Goal: Task Accomplishment & Management: Manage account settings

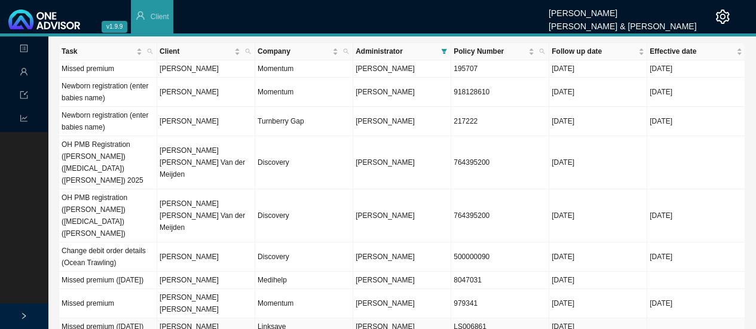
scroll to position [100, 0]
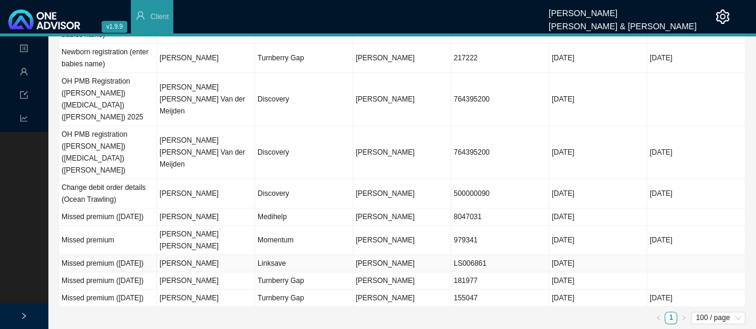
drag, startPoint x: 582, startPoint y: 298, endPoint x: 265, endPoint y: 347, distance: 320.0
click at [265, 238] on html "v1.9.9 [PERSON_NAME] & [PERSON_NAME] Client Landing Management Data Reports Tas…" at bounding box center [378, 73] width 756 height 329
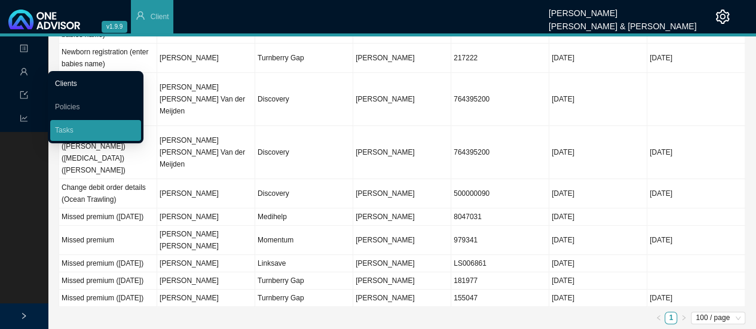
click at [77, 79] on link "Clients" at bounding box center [66, 83] width 22 height 8
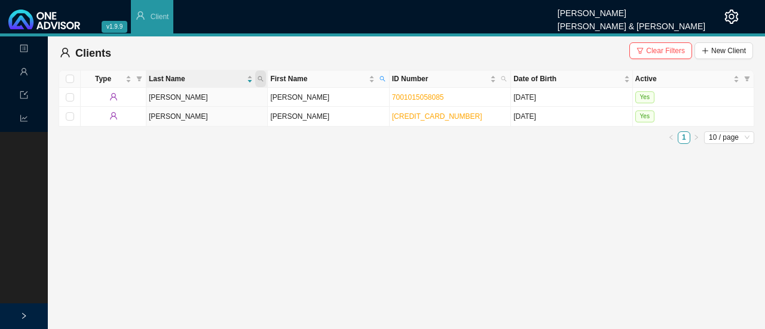
click at [259, 77] on icon "search" at bounding box center [261, 79] width 6 height 6
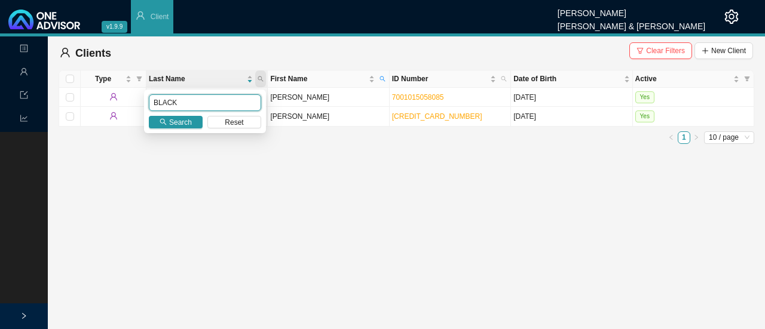
type input "BLACK"
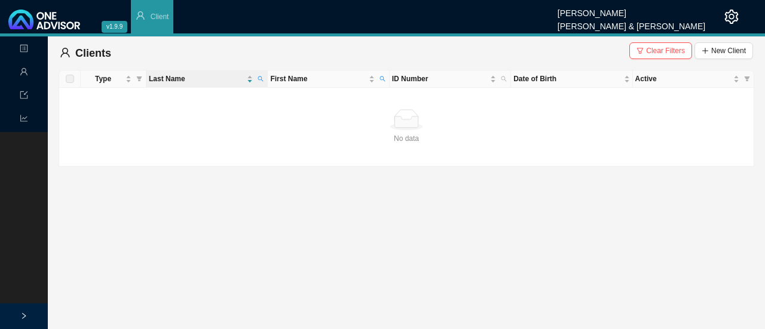
click at [665, 61] on span "Clear Filters New Client" at bounding box center [691, 53] width 124 height 22
click at [649, 47] on span "Clear Filters" at bounding box center [665, 51] width 39 height 12
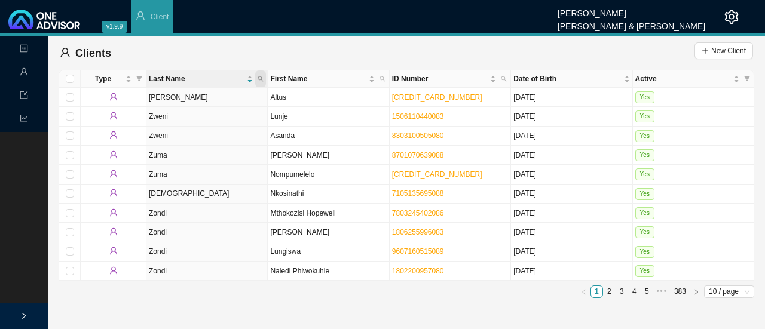
click at [259, 79] on icon "search" at bounding box center [260, 79] width 5 height 5
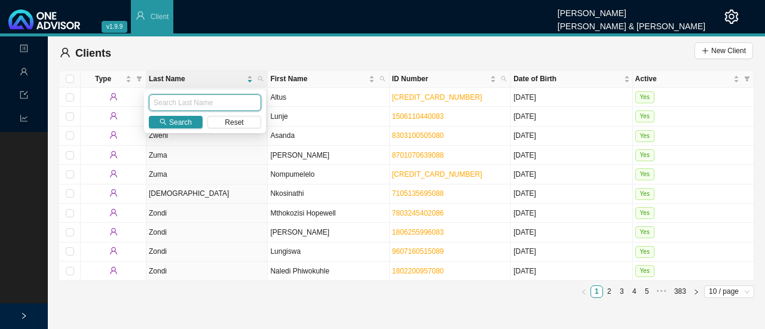
click at [207, 108] on input "text" at bounding box center [205, 102] width 112 height 17
type input "BLACK"
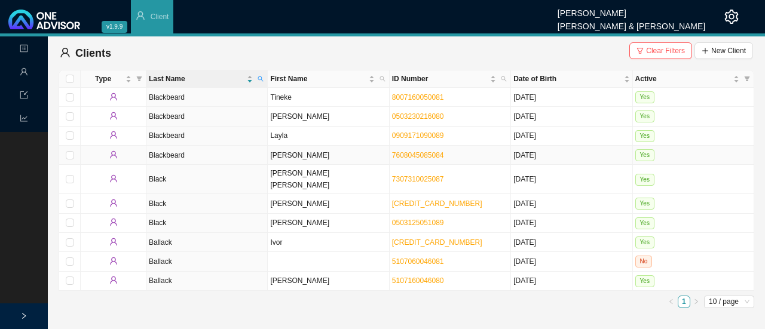
click at [173, 156] on td "Blackbeard" at bounding box center [206, 155] width 121 height 19
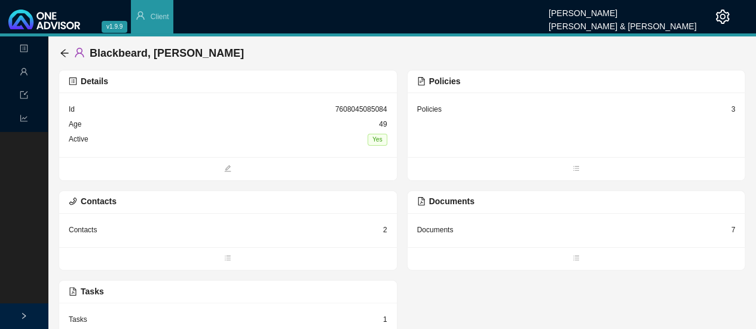
click at [433, 112] on div "Policies" at bounding box center [429, 109] width 25 height 12
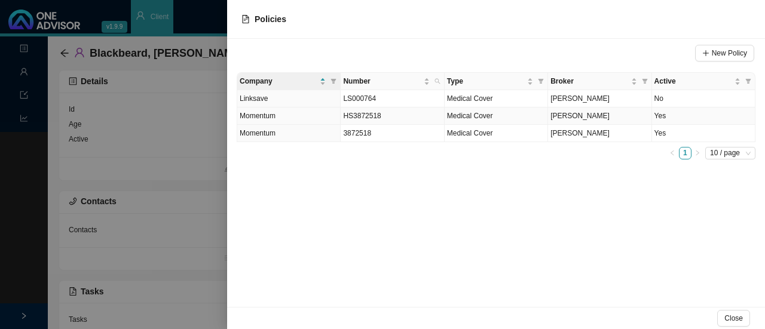
click at [665, 113] on td "Yes" at bounding box center [703, 116] width 103 height 17
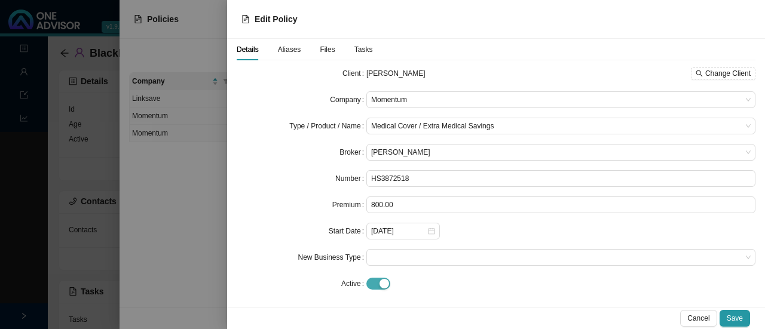
click at [370, 285] on span "button" at bounding box center [378, 284] width 24 height 12
click at [741, 316] on span "Save" at bounding box center [735, 319] width 16 height 12
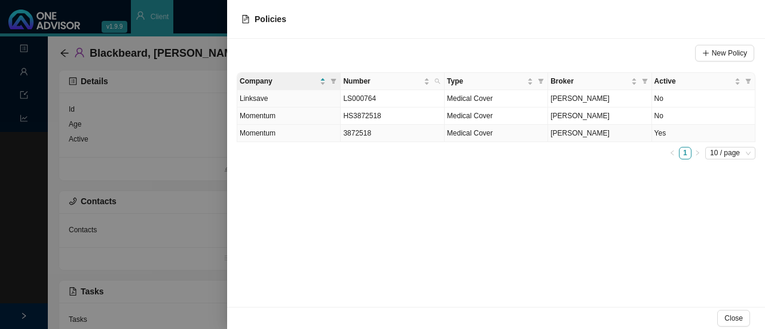
click at [472, 133] on span "Medical Cover" at bounding box center [470, 133] width 46 height 8
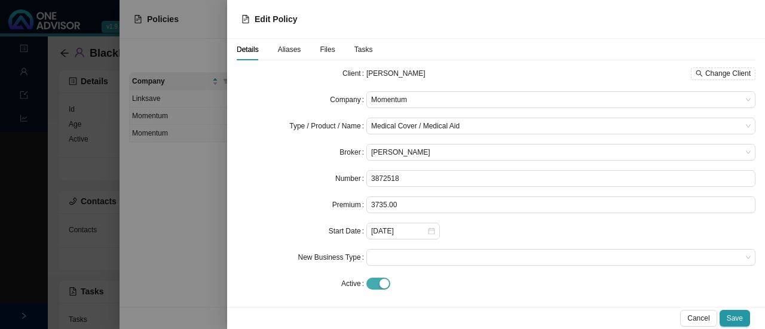
click at [369, 286] on span "button" at bounding box center [378, 284] width 24 height 12
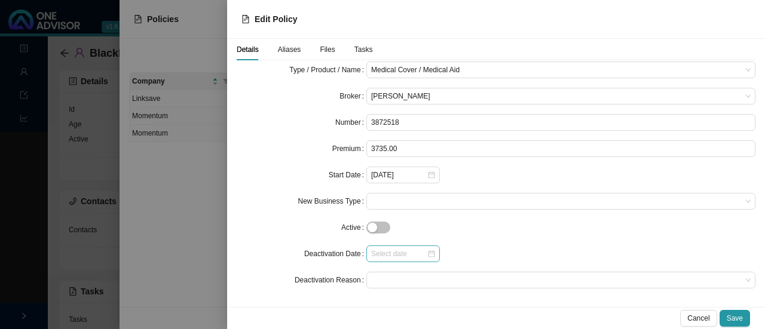
click at [430, 256] on div at bounding box center [403, 254] width 64 height 12
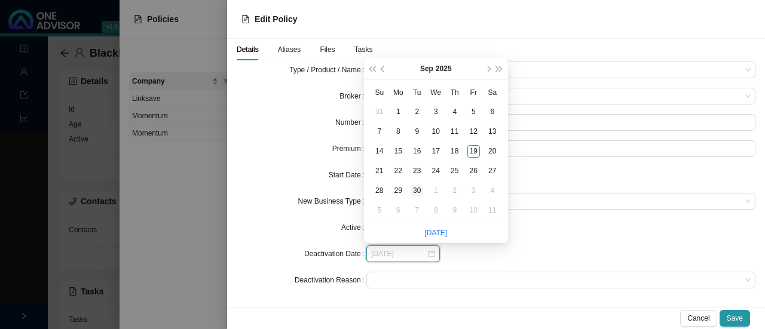
type input "[DATE]"
click at [421, 189] on div "30" at bounding box center [417, 191] width 13 height 13
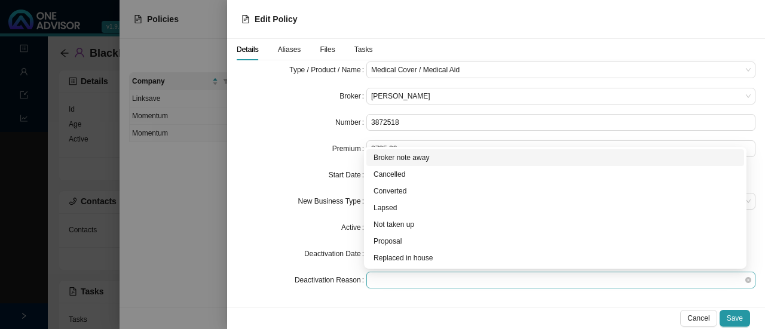
click at [387, 283] on span at bounding box center [561, 281] width 380 height 16
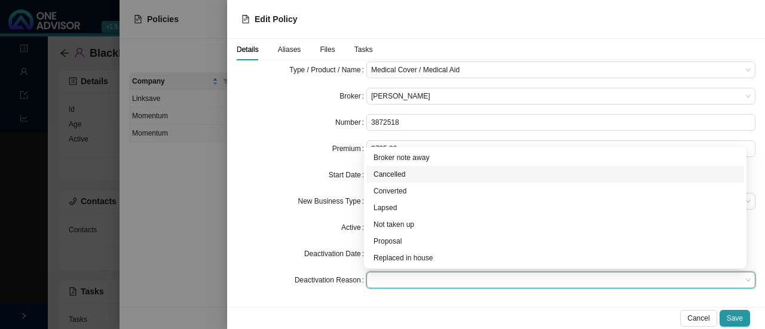
click at [393, 170] on div "Cancelled" at bounding box center [555, 175] width 363 height 12
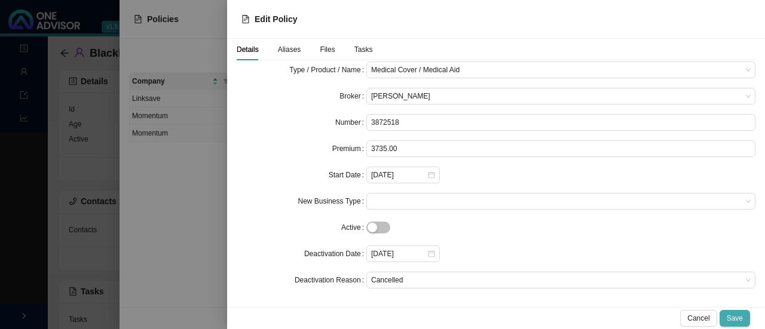
click at [733, 317] on span "Save" at bounding box center [735, 319] width 16 height 12
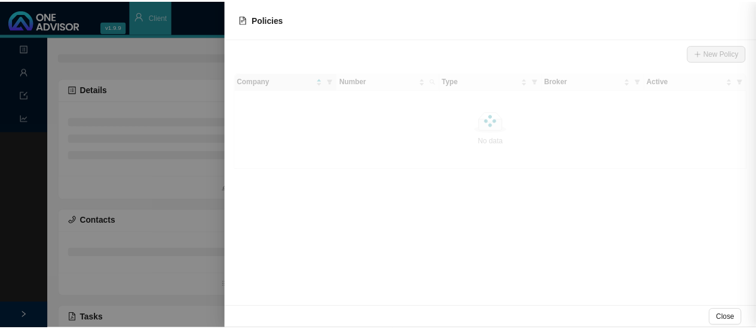
scroll to position [0, 0]
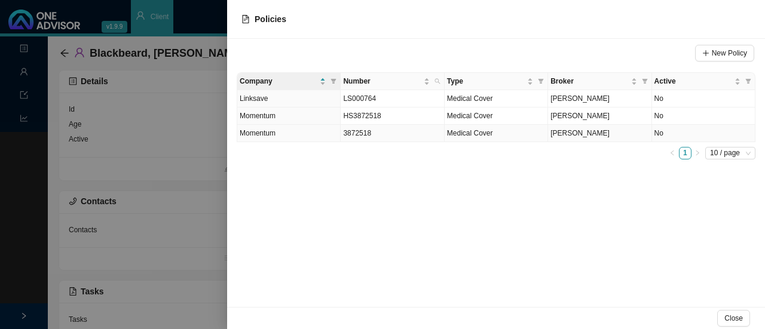
click at [565, 129] on span "[PERSON_NAME]" at bounding box center [580, 133] width 59 height 8
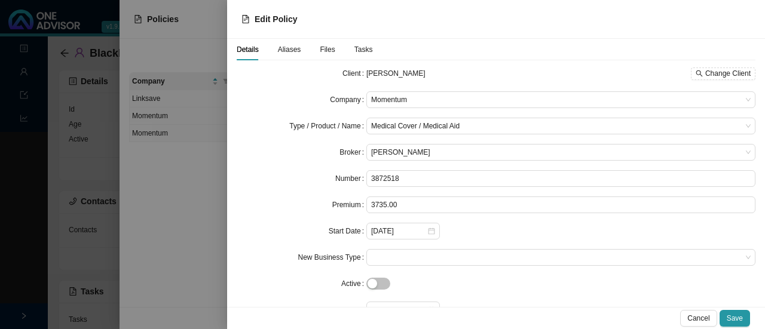
click at [360, 44] on div "Tasks" at bounding box center [363, 50] width 19 height 12
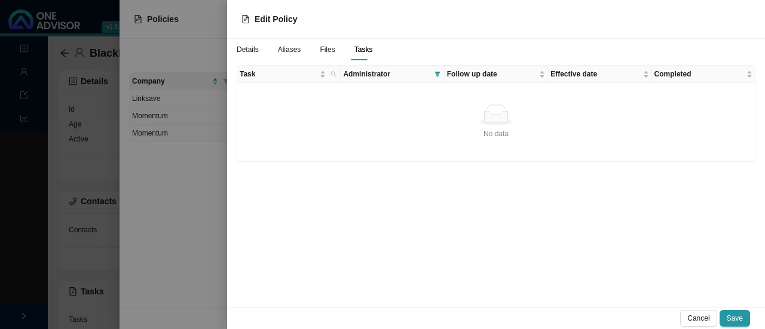
click at [243, 50] on span "Details" at bounding box center [248, 49] width 22 height 7
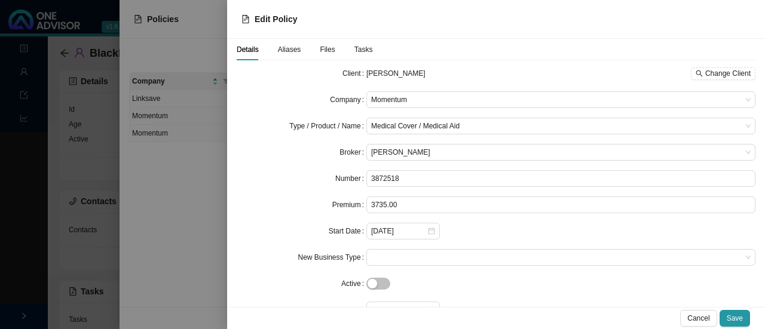
click at [332, 48] on div "Details Aliases Files Tasks" at bounding box center [305, 50] width 136 height 22
click at [316, 51] on div "Details Aliases Files Tasks" at bounding box center [305, 50] width 136 height 22
click at [327, 47] on span "Files" at bounding box center [327, 49] width 15 height 7
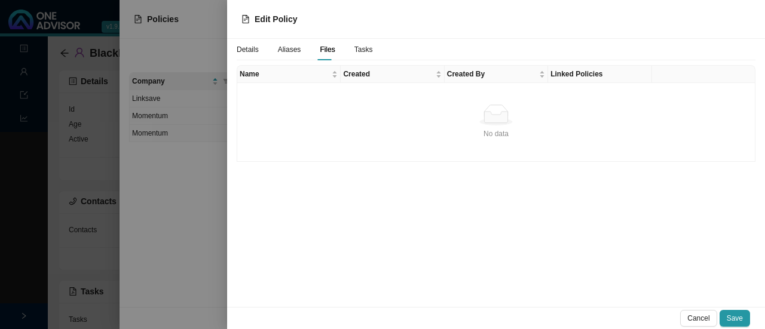
click at [517, 123] on div "No data" at bounding box center [496, 115] width 508 height 21
click at [249, 44] on div "Details" at bounding box center [248, 50] width 22 height 12
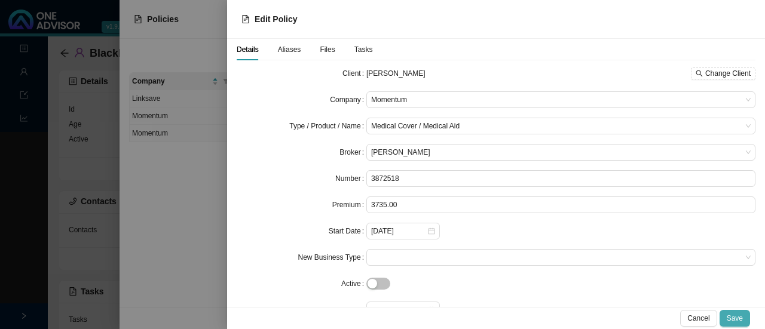
click at [738, 325] on span "Save" at bounding box center [735, 319] width 16 height 12
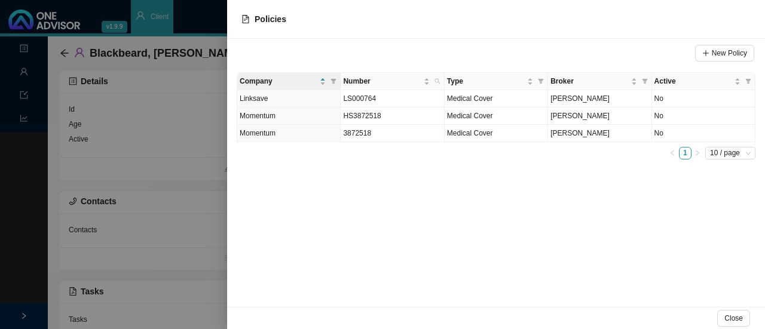
click at [147, 127] on div at bounding box center [382, 164] width 765 height 329
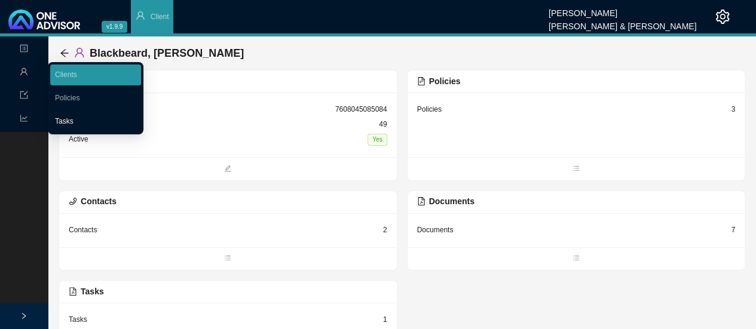
click at [63, 119] on link "Tasks" at bounding box center [64, 121] width 19 height 8
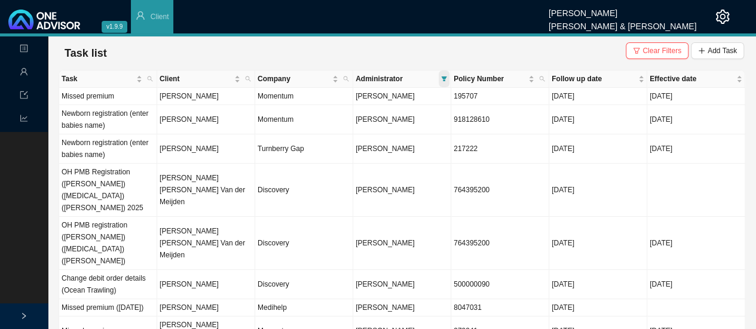
click at [444, 76] on icon "filter" at bounding box center [444, 79] width 6 height 6
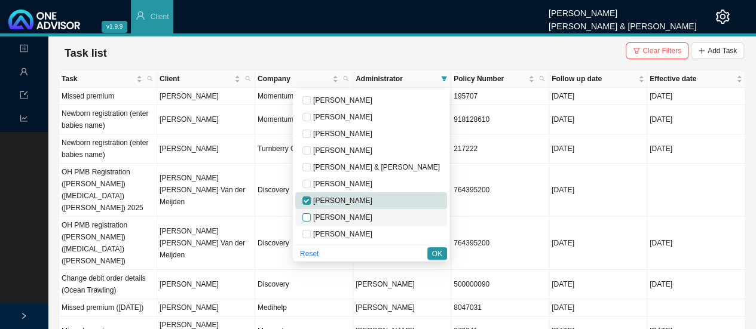
click at [311, 219] on input "checkbox" at bounding box center [306, 217] width 8 height 8
checkbox input "true"
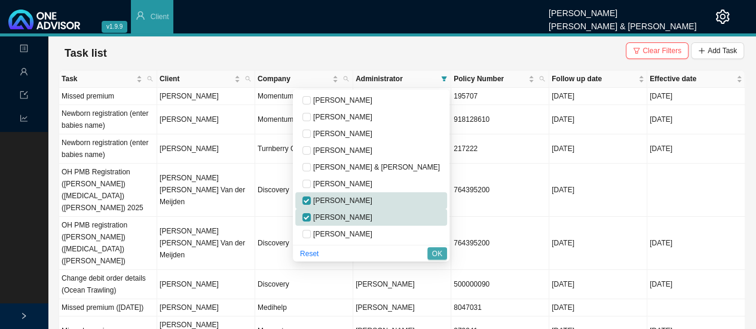
click at [433, 254] on span "OK" at bounding box center [437, 254] width 10 height 12
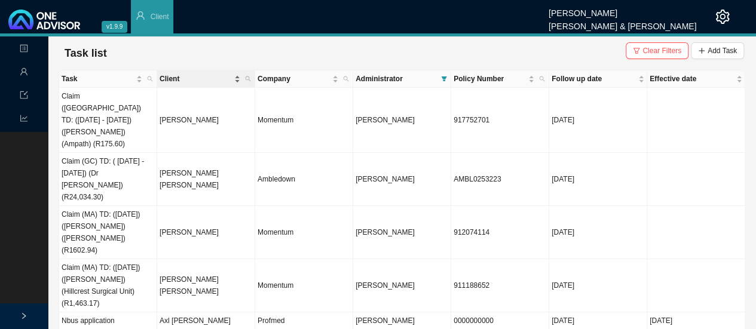
click at [180, 78] on span "Client" at bounding box center [196, 79] width 72 height 12
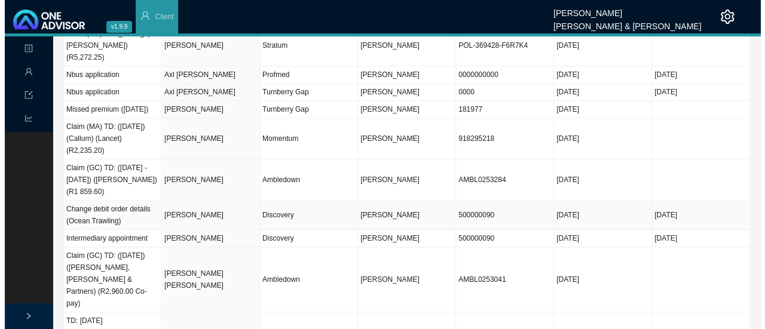
scroll to position [465, 0]
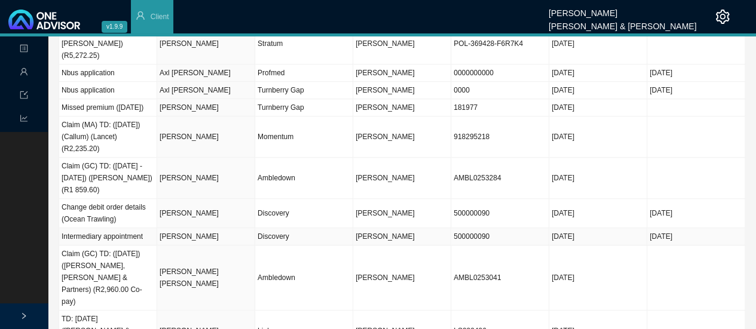
click at [207, 228] on td "[PERSON_NAME]" at bounding box center [206, 236] width 98 height 17
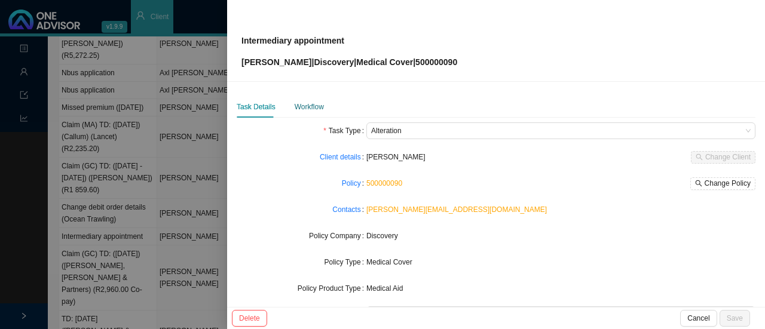
click at [311, 102] on div "Workflow" at bounding box center [309, 107] width 29 height 12
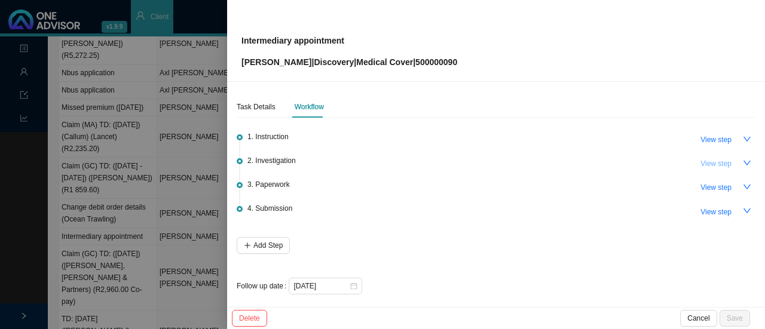
click at [713, 156] on button "View step" at bounding box center [715, 163] width 45 height 17
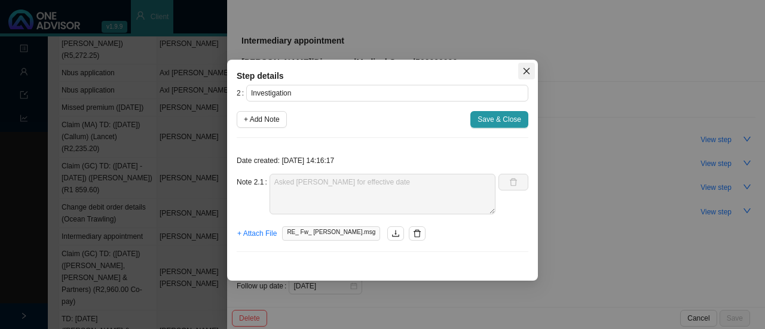
click at [523, 69] on icon "close" at bounding box center [526, 71] width 8 height 8
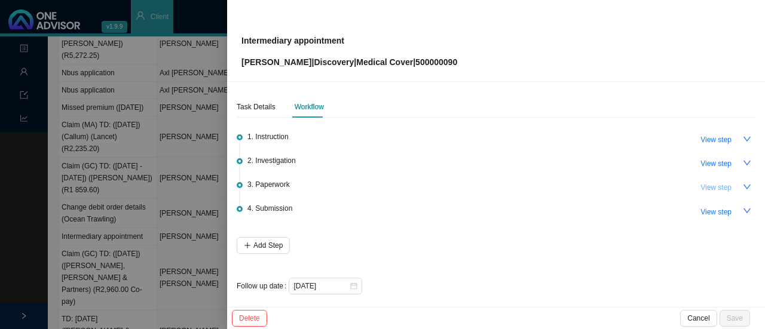
click at [702, 187] on span "View step" at bounding box center [716, 188] width 31 height 12
type input "Paperwork"
type textarea "Received a physically signed form from [PERSON_NAME]"
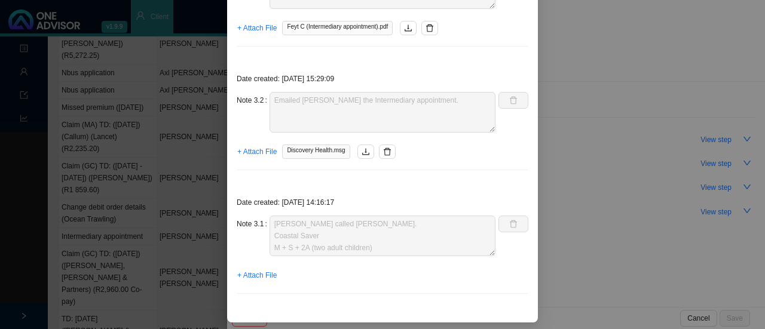
scroll to position [24, 0]
click at [696, 135] on div "Step details 3 Paperwork + Add Note Save & Close Date created: [DATE] 10:04:06 …" at bounding box center [382, 164] width 765 height 329
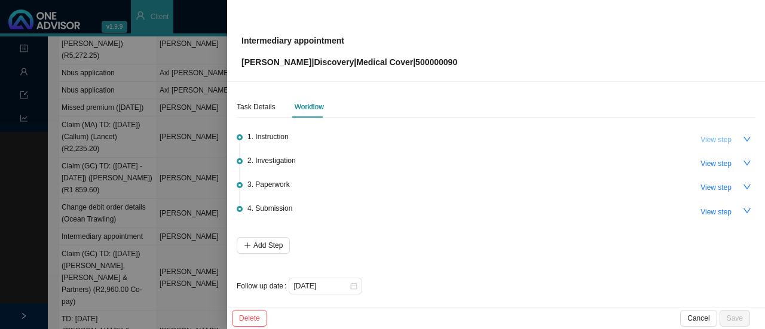
click at [707, 145] on span "View step" at bounding box center [716, 140] width 31 height 12
type input "Instruction"
type textarea "Received an email from [PERSON_NAME]. [PERSON_NAME] is moving from Sea Harvest …"
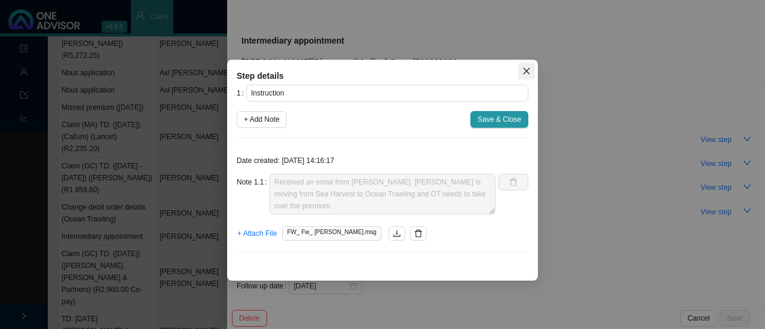
click at [527, 68] on icon "close" at bounding box center [526, 71] width 8 height 8
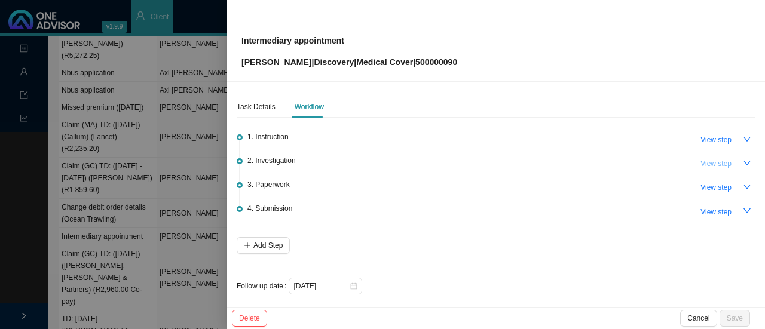
click at [714, 166] on span "View step" at bounding box center [716, 164] width 31 height 12
type input "Investigation"
type textarea "Asked [PERSON_NAME] for effective date"
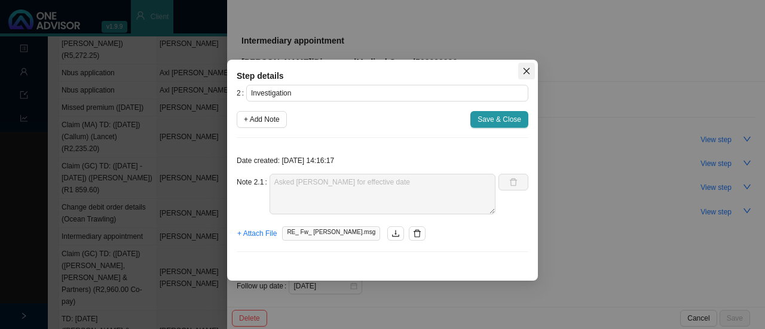
click at [525, 68] on icon "close" at bounding box center [526, 71] width 8 height 8
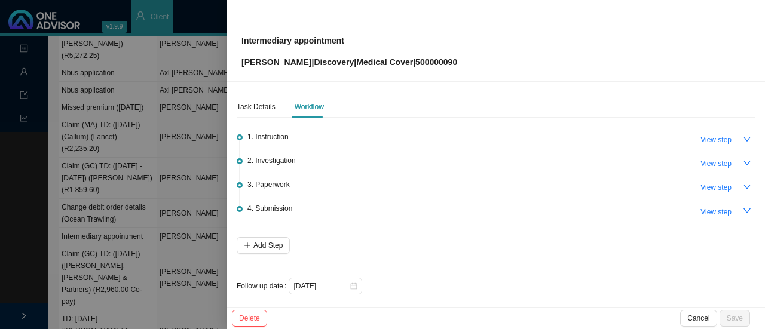
click at [201, 146] on div at bounding box center [382, 164] width 765 height 329
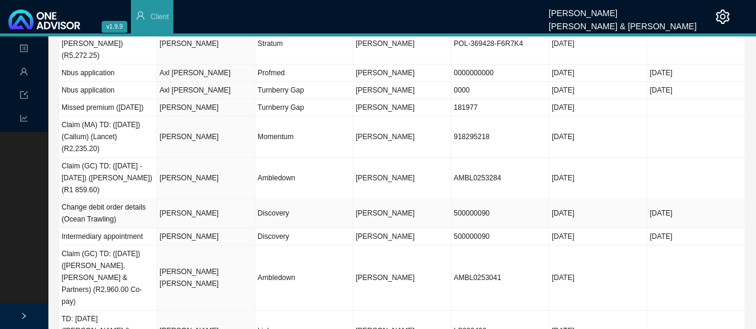
click at [184, 199] on td "[PERSON_NAME]" at bounding box center [206, 213] width 98 height 29
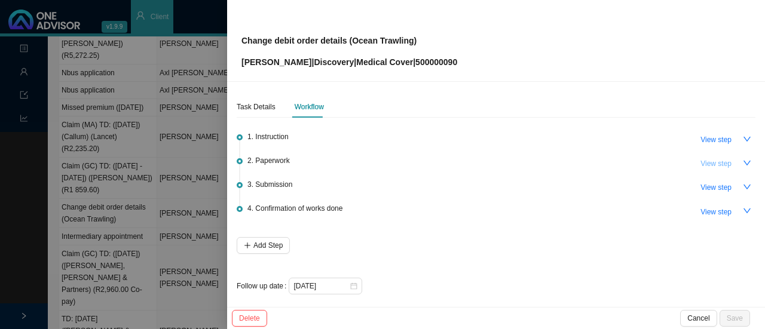
click at [729, 162] on button "View step" at bounding box center [715, 163] width 45 height 17
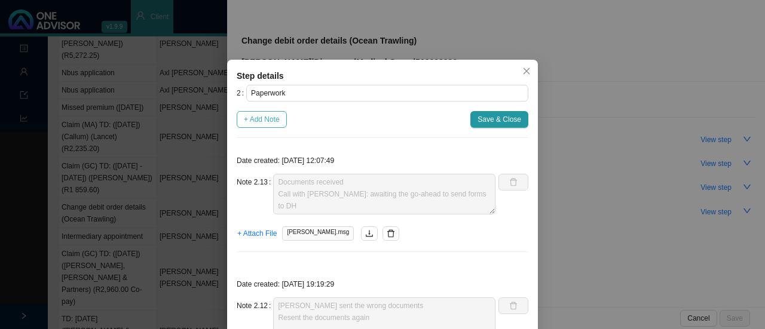
click at [267, 118] on span "+ Add Note" at bounding box center [262, 120] width 36 height 12
type textarea "Documents received Call with [PERSON_NAME]: awaiting the go-ahead to send forms…"
type textarea "[PERSON_NAME] sent the wrong documents Resent the documents again"
type textarea "[PERSON_NAME] called in - very confused about the documents still needed Sent r…"
type textarea "Reminded [PERSON_NAME] again"
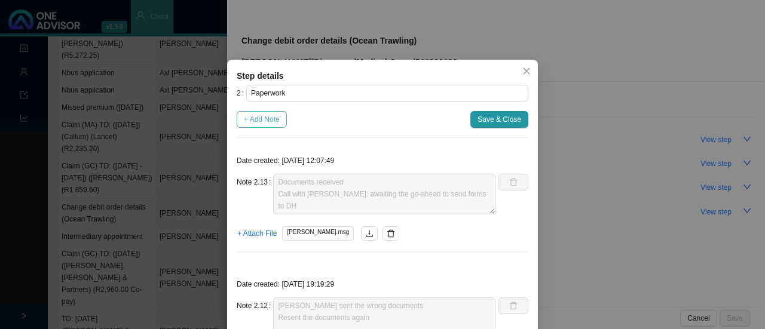
type textarea "Asked C Feyt for ID copy // Reminded [PERSON_NAME] about forms"
type textarea "Forms & auth letter sent to [PERSON_NAME]. Forms are incomplete."
type textarea "Forms returned"
type textarea "Forms not returned yet."
type textarea "Feedback from [PERSON_NAME] - REF: 11442704484 for consent form"
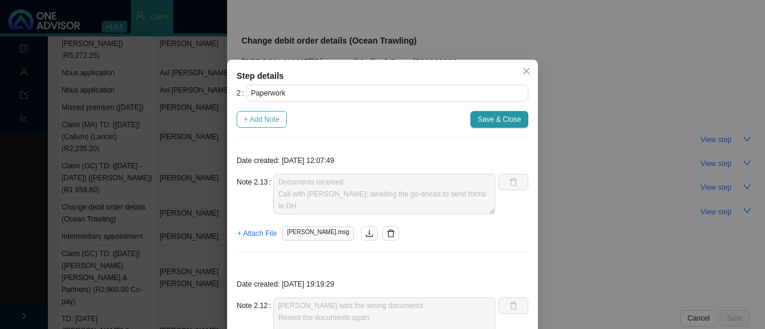
type textarea "Verbal feedback from [PERSON_NAME] - Changes to be effective [DATE]."
type textarea "Emailed [PERSON_NAME] requesting a copy of ID."
type textarea "Received signed form back. The form is signed digitally which is probably going…"
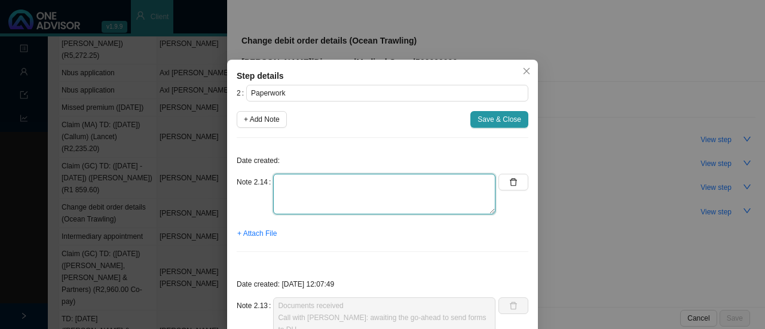
click at [286, 191] on textarea at bounding box center [384, 194] width 222 height 41
paste textarea "11484636885"
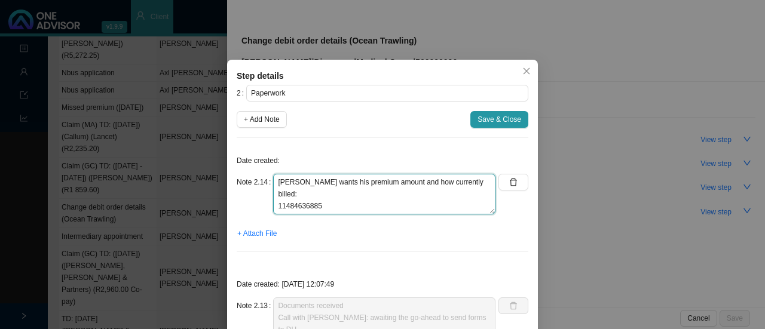
click at [273, 197] on textarea "[PERSON_NAME] wants his premium amount and how currently billed: 11484636885" at bounding box center [384, 194] width 222 height 41
click at [350, 191] on textarea "[PERSON_NAME] wants his premium amount and how currently billed: Ref: 114846368…" at bounding box center [384, 194] width 222 height 41
click at [469, 184] on textarea "[PERSON_NAME] wants his premium amount and how currently billed: Ref: 114846368…" at bounding box center [384, 194] width 222 height 41
click at [332, 194] on textarea "[PERSON_NAME] wants his premium amount and how currently billed. Ref: 114846368…" at bounding box center [384, 194] width 222 height 41
click at [482, 185] on textarea "[PERSON_NAME] wants his premium amount and how currently billed. Ref: 114846368…" at bounding box center [384, 194] width 222 height 41
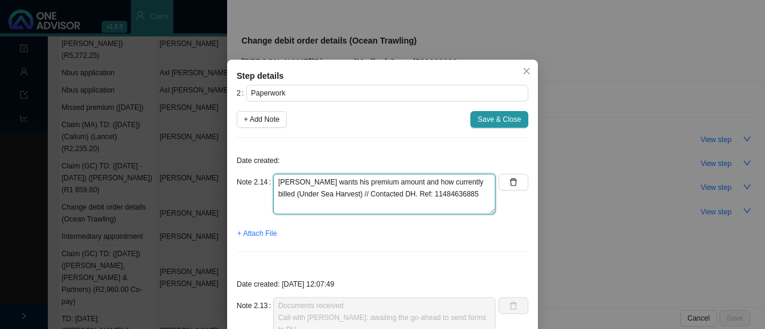
click at [455, 188] on textarea "[PERSON_NAME] wants his premium amount and how currently billed (Under Sea Harv…" at bounding box center [384, 194] width 222 height 41
paste textarea "R12362."
click at [412, 179] on textarea "[PERSON_NAME] wants his premium amount and how currently billed (Under Sea Harv…" at bounding box center [384, 194] width 222 height 41
click at [296, 193] on textarea "[PERSON_NAME] wants his premium amount and how he is currently billed (Under Se…" at bounding box center [384, 194] width 222 height 41
type textarea "[PERSON_NAME] wants his premium amount and how he is currently billed (Sea Harv…"
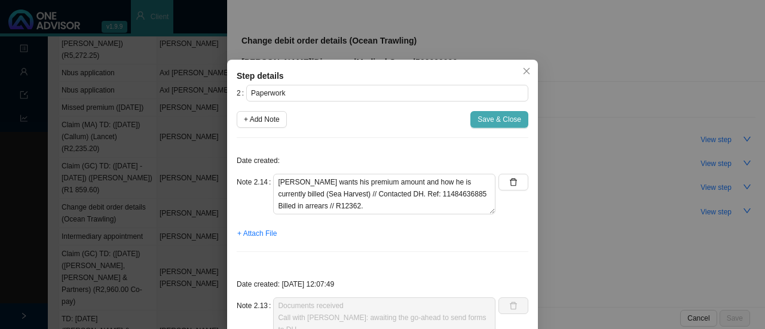
click at [494, 120] on span "Save & Close" at bounding box center [500, 120] width 44 height 12
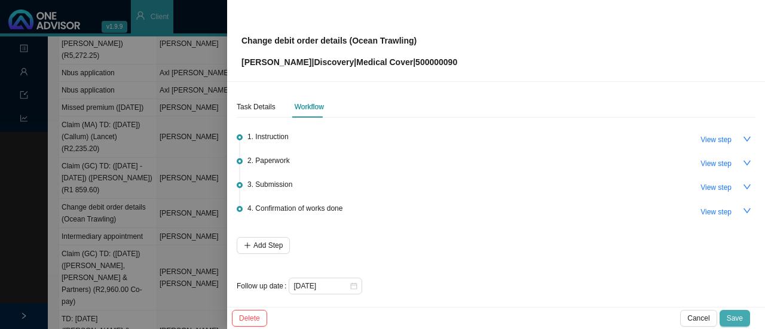
click at [741, 318] on span "Save" at bounding box center [735, 319] width 16 height 12
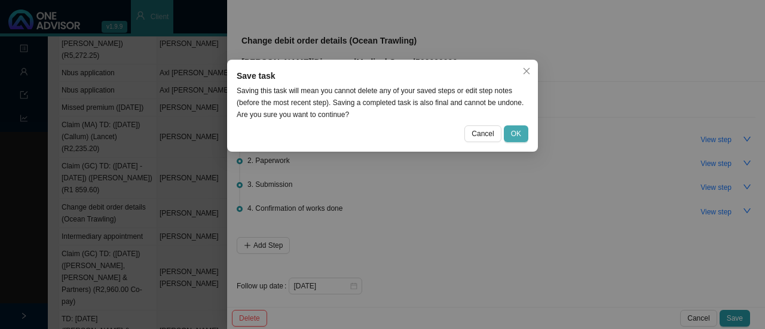
click at [508, 136] on button "OK" at bounding box center [516, 134] width 25 height 17
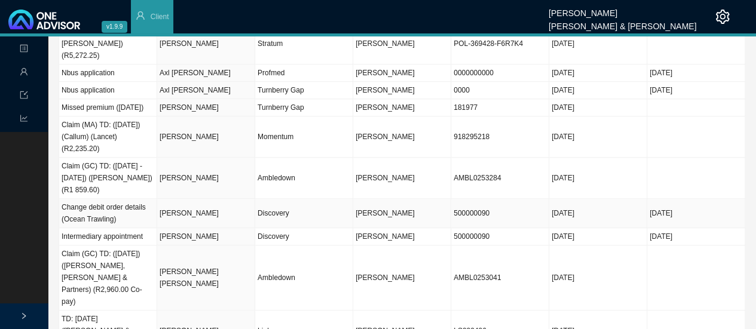
click at [183, 199] on td "[PERSON_NAME]" at bounding box center [206, 213] width 98 height 29
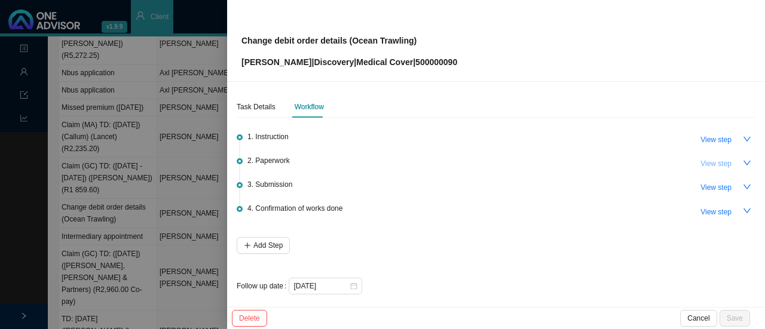
click at [704, 164] on span "View step" at bounding box center [716, 164] width 31 height 12
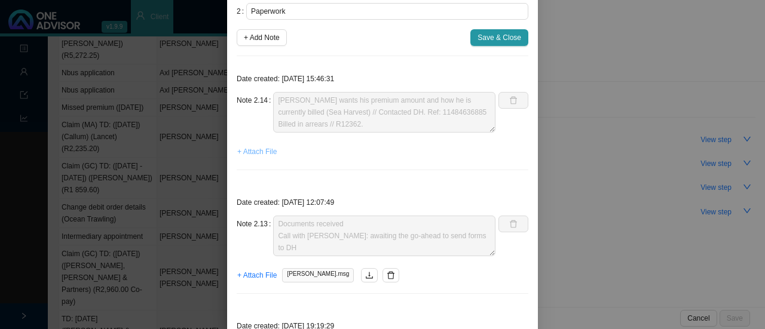
scroll to position [106, 0]
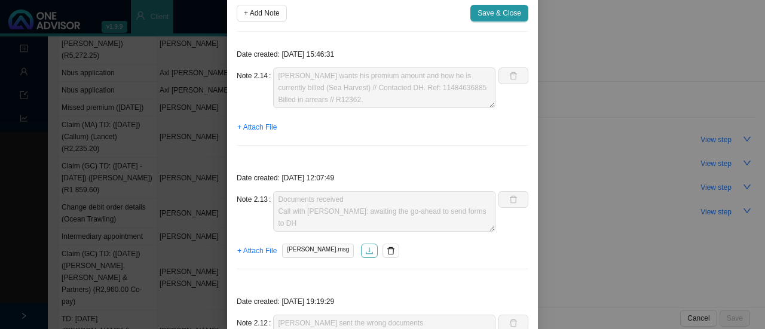
click at [365, 252] on icon "download" at bounding box center [369, 251] width 8 height 8
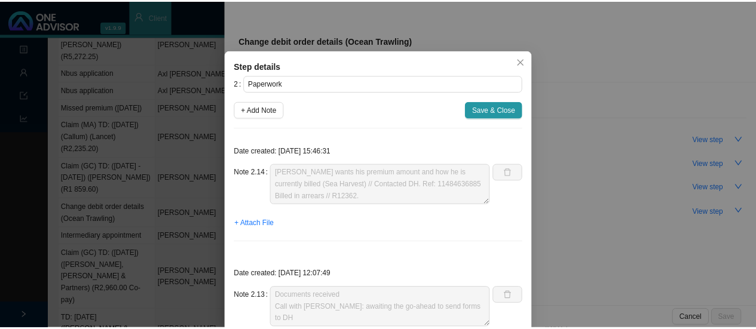
scroll to position [0, 0]
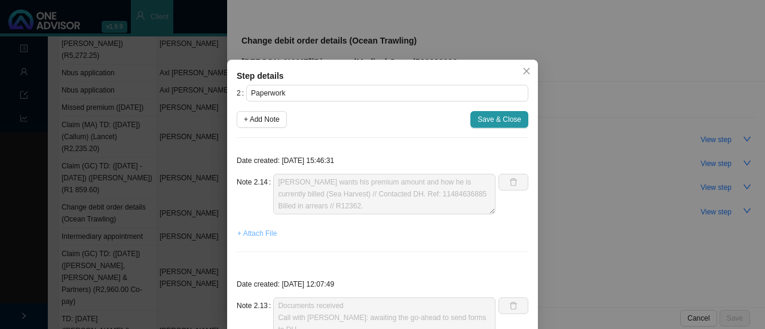
click at [253, 236] on span "+ Attach File" at bounding box center [256, 234] width 39 height 12
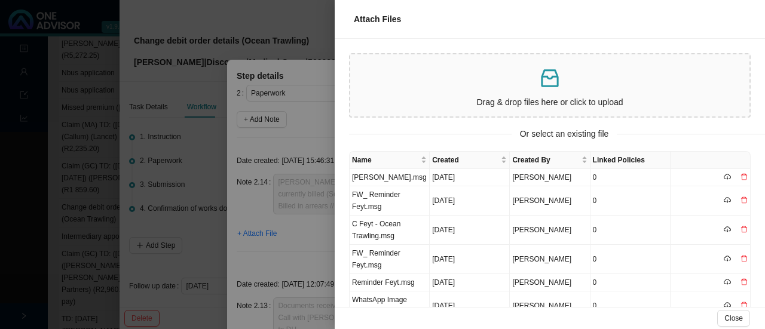
click at [489, 72] on p at bounding box center [550, 78] width 390 height 25
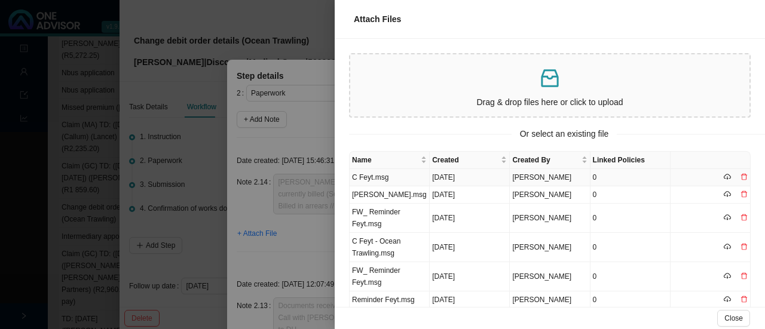
click at [375, 175] on td "C Feyt.msg" at bounding box center [390, 177] width 80 height 17
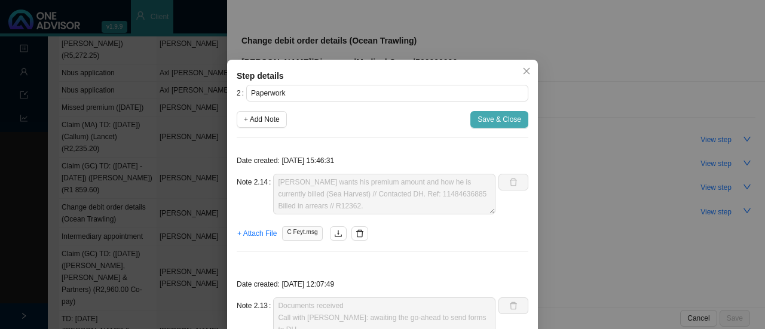
click at [484, 114] on span "Save & Close" at bounding box center [500, 120] width 44 height 12
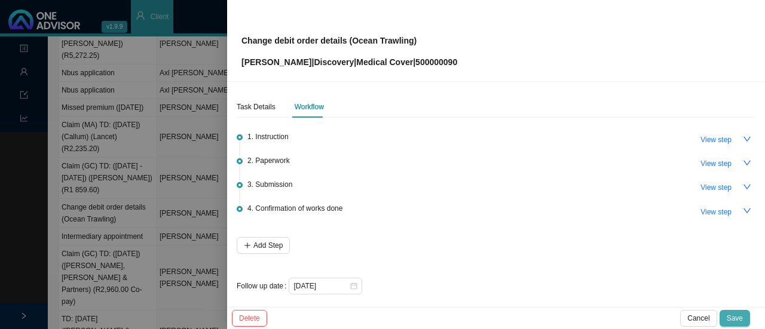
click at [738, 317] on span "Save" at bounding box center [735, 319] width 16 height 12
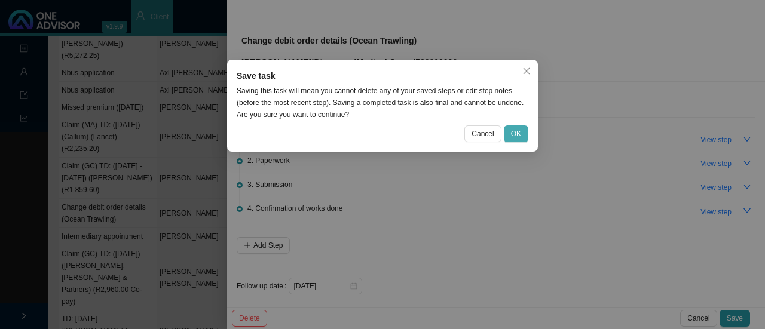
click at [510, 137] on button "OK" at bounding box center [516, 134] width 25 height 17
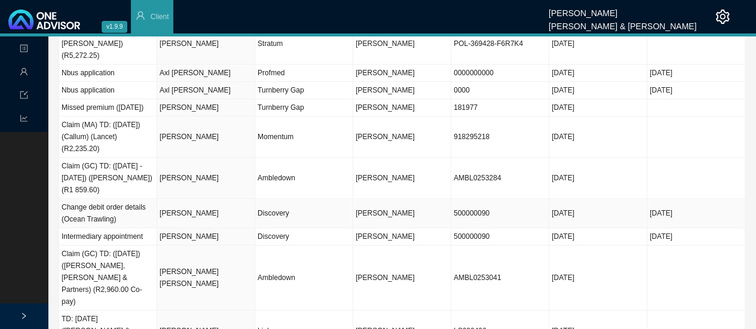
click at [219, 199] on td "[PERSON_NAME]" at bounding box center [206, 213] width 98 height 29
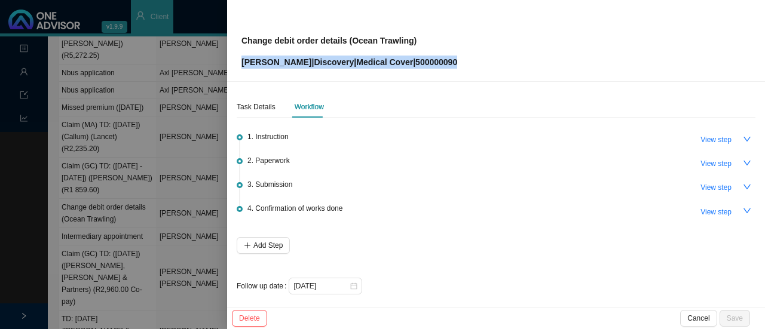
drag, startPoint x: 450, startPoint y: 65, endPoint x: 233, endPoint y: 77, distance: 216.7
click at [233, 77] on div "Change debit order details (Ocean Trawling) [PERSON_NAME] | Discovery | Medical…" at bounding box center [496, 41] width 538 height 82
copy p "[PERSON_NAME] | Discovery | Medical Cover | 500000090"
click at [715, 190] on span "View step" at bounding box center [716, 188] width 31 height 12
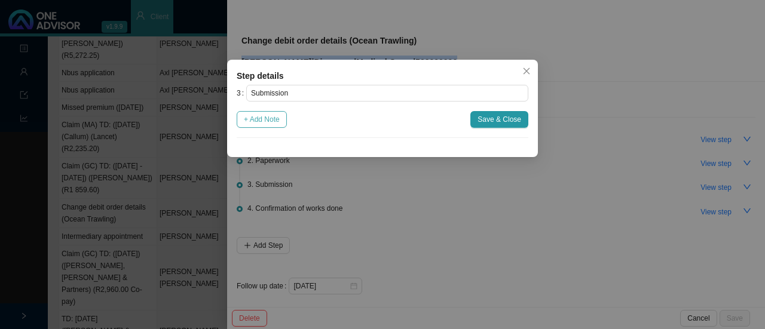
click at [270, 122] on span "+ Add Note" at bounding box center [262, 120] width 36 height 12
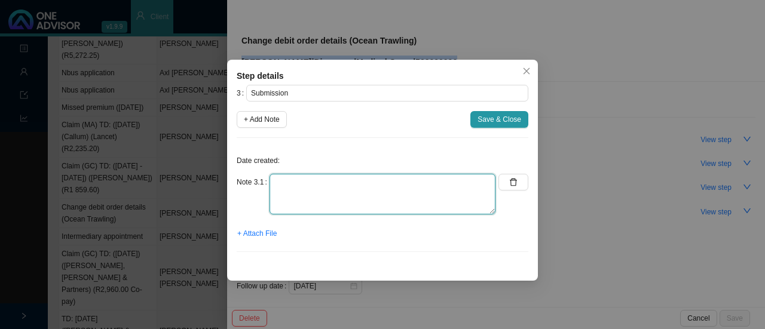
click at [316, 209] on textarea at bounding box center [383, 194] width 226 height 41
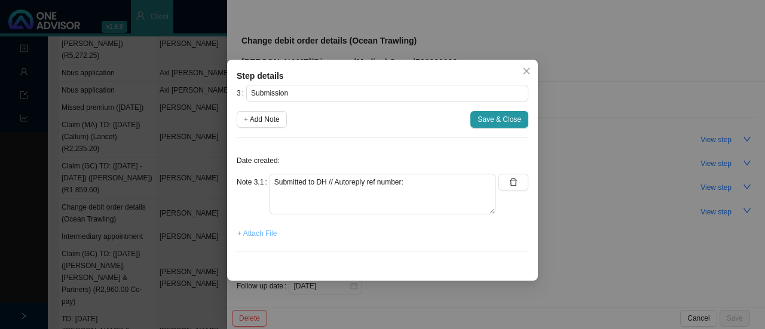
click at [256, 234] on span "+ Attach File" at bounding box center [256, 234] width 39 height 12
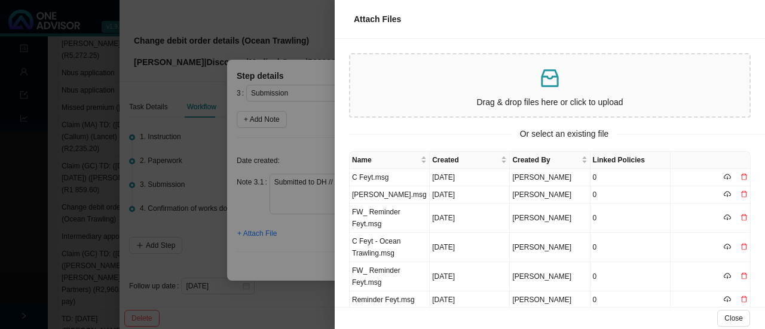
click at [473, 89] on p at bounding box center [550, 78] width 390 height 25
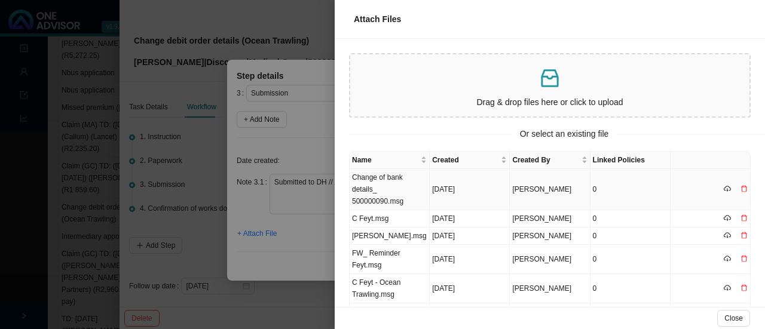
click at [385, 192] on td "Change of bank details_ 500000090.msg" at bounding box center [390, 189] width 80 height 41
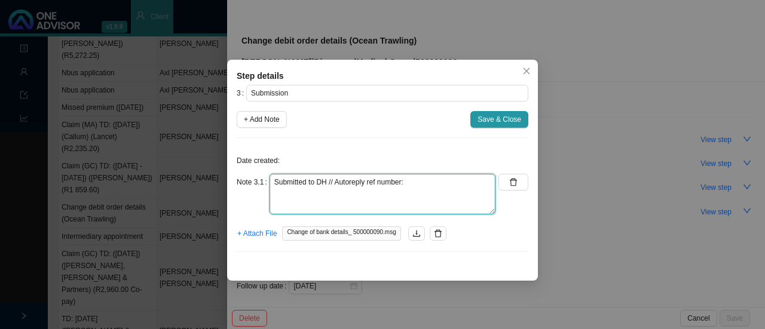
click at [433, 185] on textarea "Submitted to DH // Autoreply ref number:" at bounding box center [383, 194] width 226 height 41
paste textarea "11484720361."
type textarea "Submitted to DH // Autoreply ref number: 11484720361."
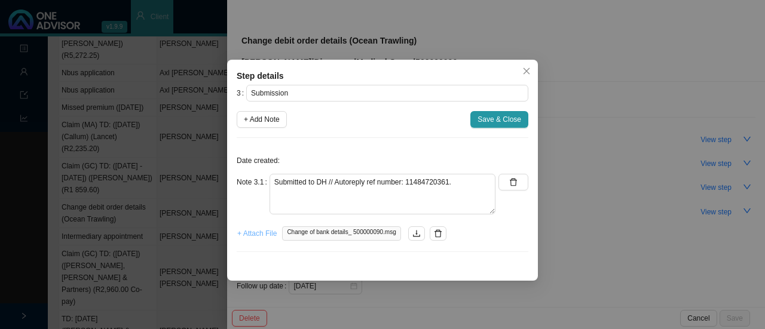
click at [256, 228] on span "+ Attach File" at bounding box center [256, 234] width 39 height 12
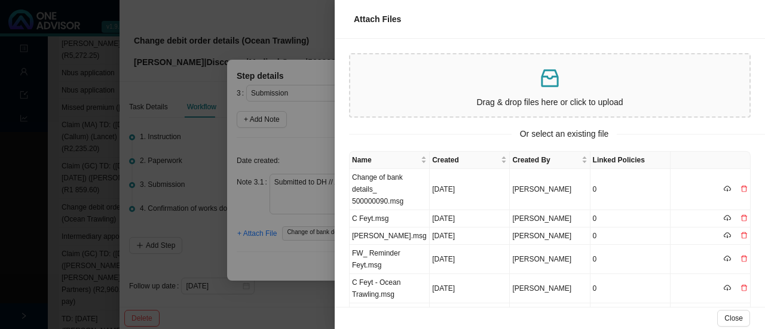
click at [471, 93] on div "Drag & drop files here or click to upload" at bounding box center [550, 85] width 390 height 53
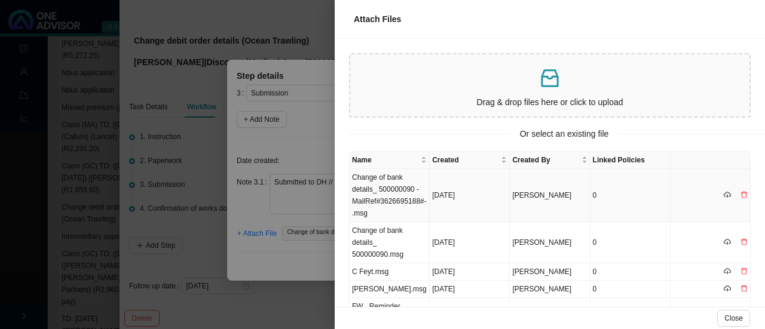
click at [381, 203] on td "Change of bank details_ 500000090 -MailRef#3626695188#-.msg" at bounding box center [390, 195] width 80 height 53
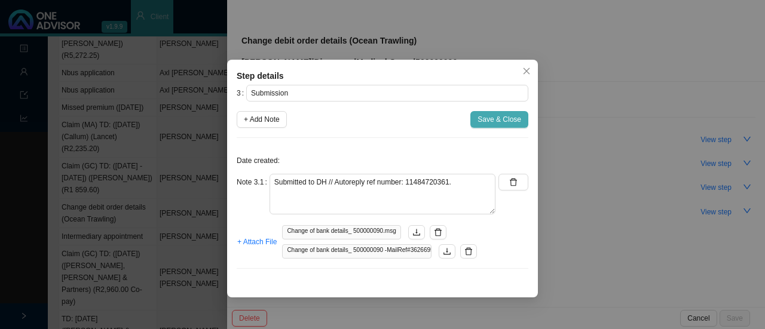
click at [513, 116] on span "Save & Close" at bounding box center [500, 120] width 44 height 12
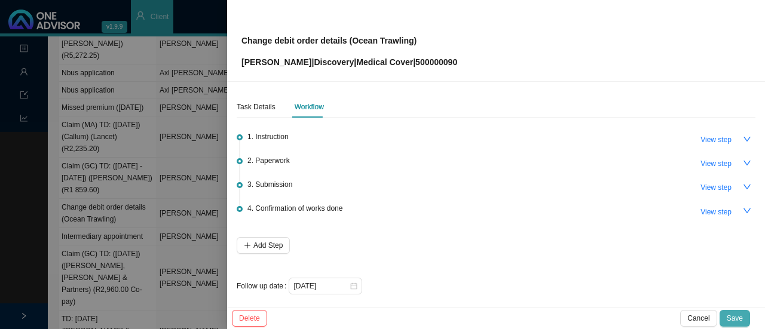
click at [740, 316] on span "Save" at bounding box center [735, 319] width 16 height 12
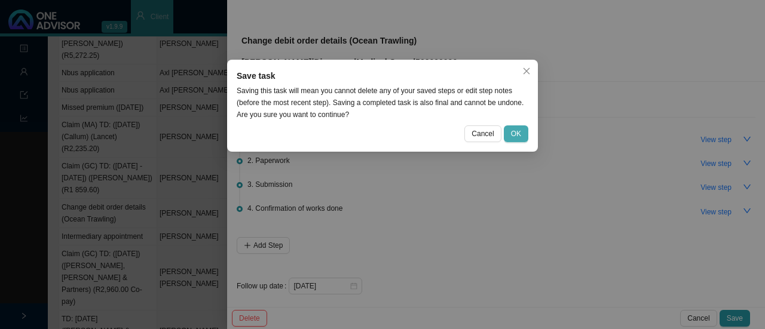
click at [513, 133] on span "OK" at bounding box center [516, 134] width 10 height 12
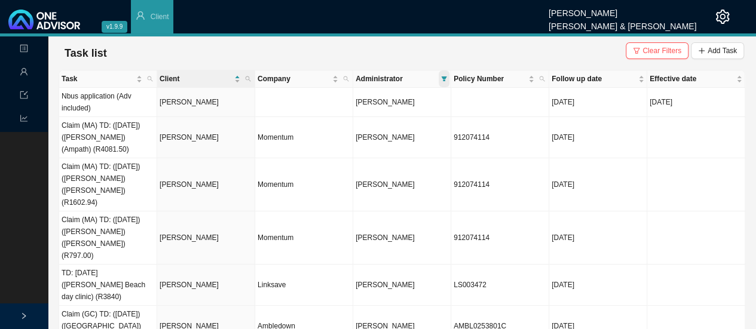
click at [442, 77] on icon "filter" at bounding box center [444, 79] width 5 height 5
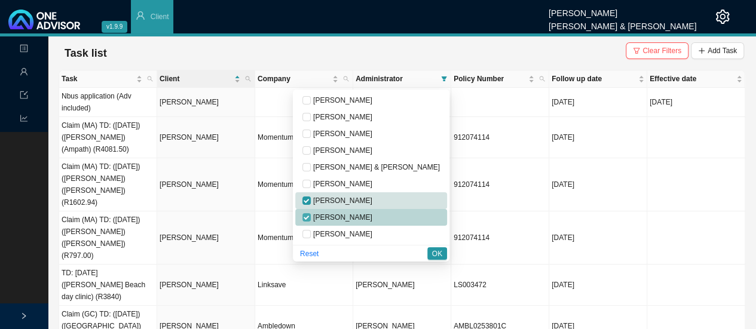
click at [311, 213] on input "checkbox" at bounding box center [306, 217] width 8 height 8
checkbox input "false"
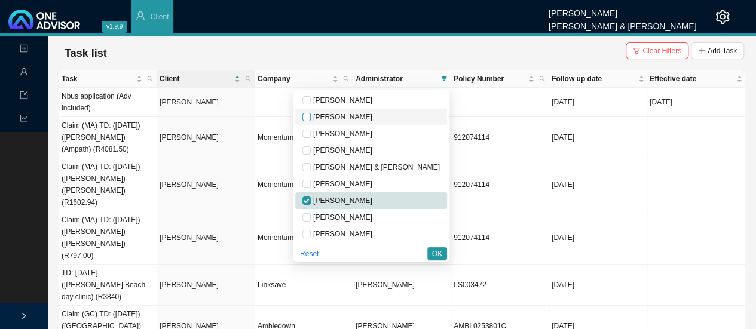
click at [311, 119] on input "checkbox" at bounding box center [306, 117] width 8 height 8
checkbox input "true"
click at [426, 252] on div "Reset OK" at bounding box center [371, 253] width 157 height 17
click at [436, 253] on span "OK" at bounding box center [437, 254] width 10 height 12
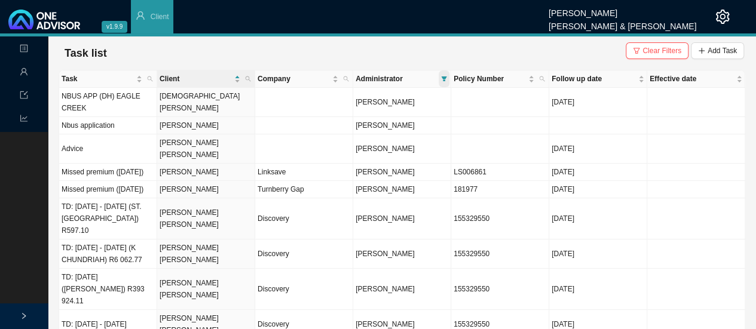
click at [445, 83] on span at bounding box center [444, 79] width 11 height 17
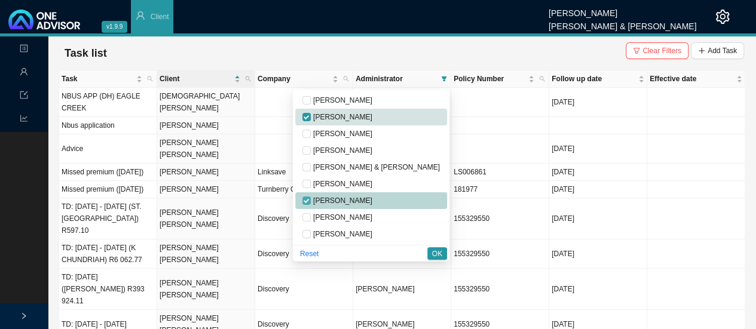
click at [311, 196] on label at bounding box center [306, 201] width 8 height 12
click at [311, 197] on input "checkbox" at bounding box center [306, 201] width 8 height 8
click at [311, 198] on input "checkbox" at bounding box center [306, 201] width 8 height 8
checkbox input "false"
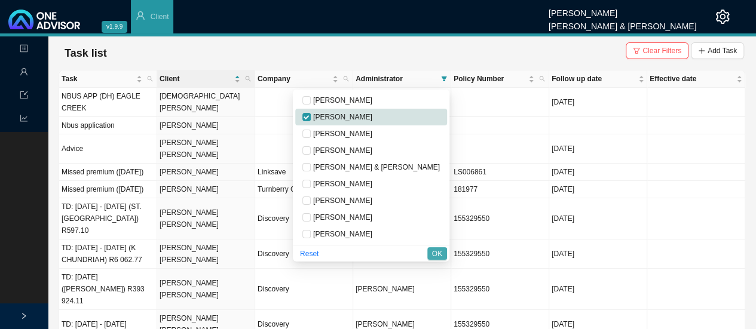
click at [431, 253] on button "OK" at bounding box center [437, 253] width 20 height 13
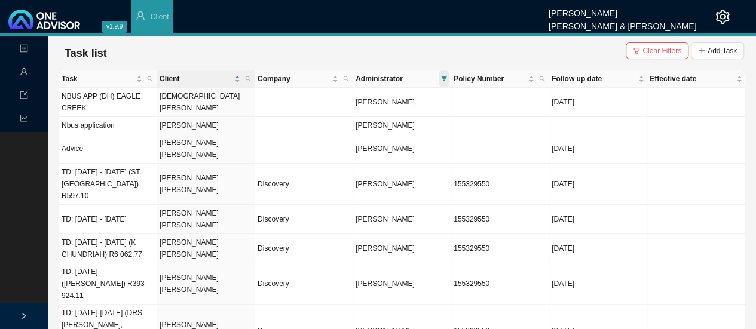
click at [444, 79] on icon "filter" at bounding box center [444, 79] width 5 height 5
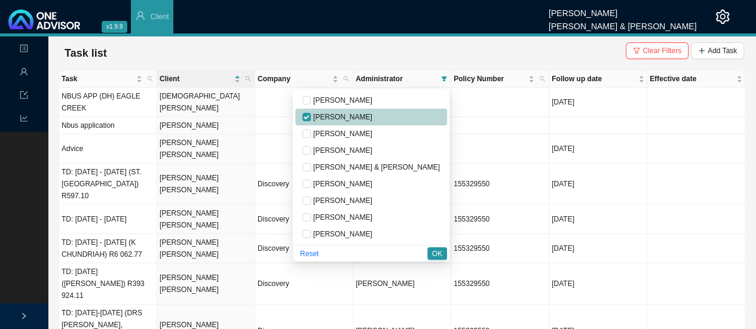
click at [361, 113] on span "[PERSON_NAME]" at bounding box center [342, 117] width 62 height 8
checkbox input "false"
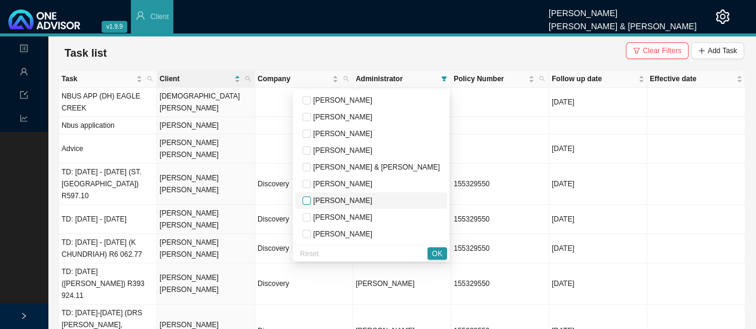
click at [311, 197] on input "checkbox" at bounding box center [306, 201] width 8 height 8
checkbox input "true"
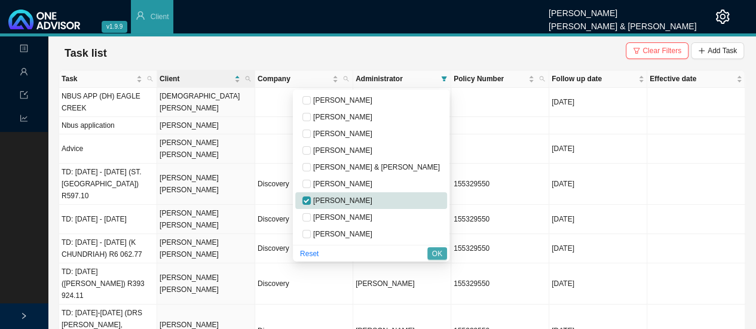
click at [444, 258] on button "OK" at bounding box center [437, 253] width 20 height 13
